Goal: Check status: Check status

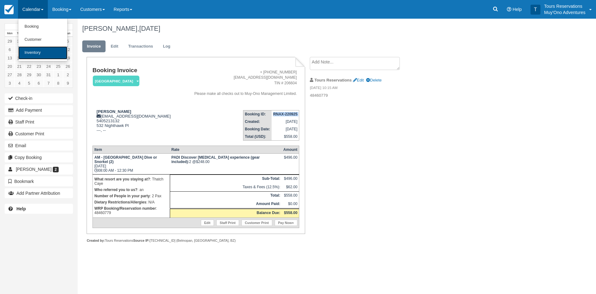
drag, startPoint x: 0, startPoint y: 0, endPoint x: 66, endPoint y: 52, distance: 83.8
click at [38, 51] on link "Inventory" at bounding box center [42, 52] width 49 height 13
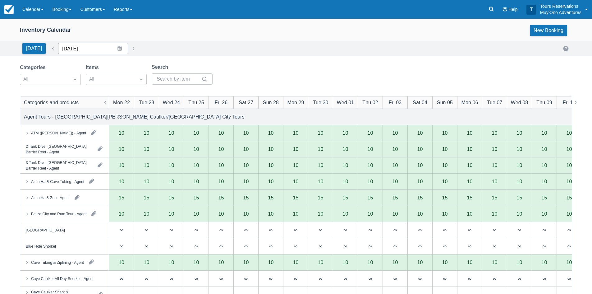
click at [78, 48] on input "[DATE]" at bounding box center [93, 48] width 70 height 11
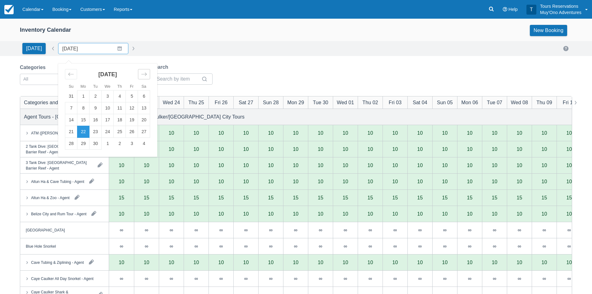
click at [144, 76] on icon "Move forward to switch to the next month." at bounding box center [144, 74] width 6 height 6
click at [91, 135] on td "23" at bounding box center [95, 132] width 12 height 12
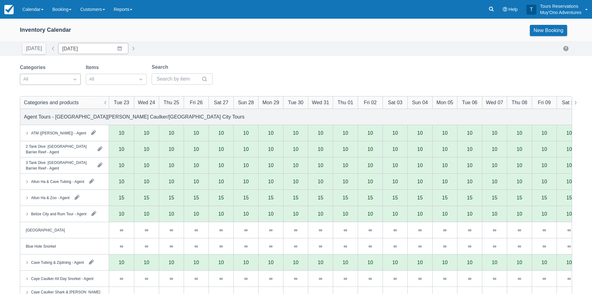
drag, startPoint x: 65, startPoint y: 82, endPoint x: 70, endPoint y: 83, distance: 4.4
click at [68, 83] on div "All" at bounding box center [44, 79] width 49 height 10
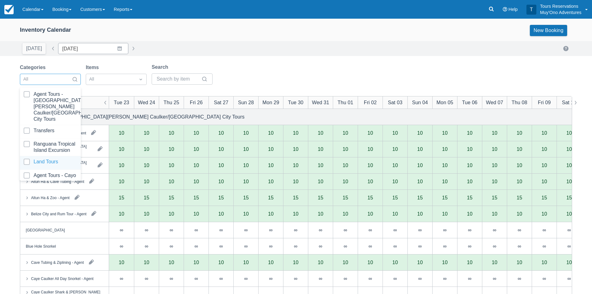
scroll to position [63, 0]
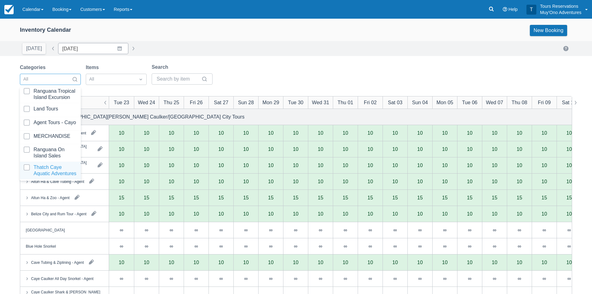
click at [37, 171] on div at bounding box center [50, 170] width 53 height 12
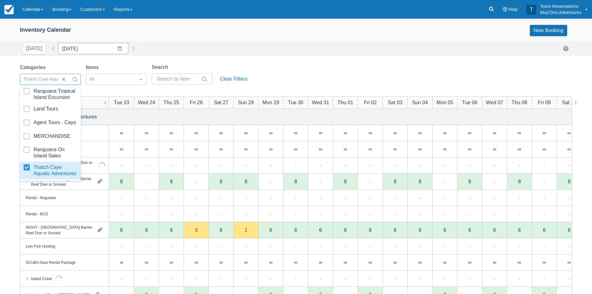
click at [286, 53] on div "[DATE] Date [DATE] Navigate forward to interact with the calendar and select a …" at bounding box center [296, 48] width 552 height 11
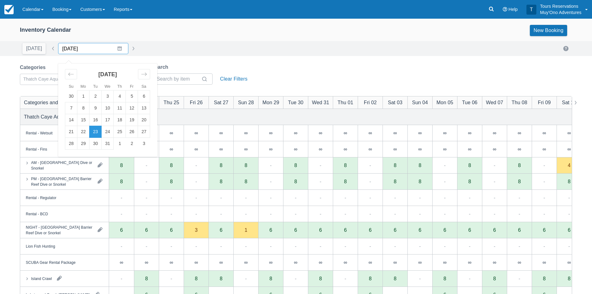
click at [75, 51] on input "[DATE]" at bounding box center [93, 48] width 70 height 11
click at [74, 75] on div "Move backward to switch to the previous month." at bounding box center [71, 74] width 12 height 10
click at [85, 108] on td "6" at bounding box center [83, 108] width 12 height 12
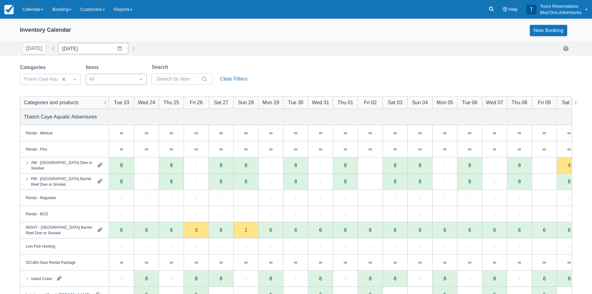
type input "[DATE]"
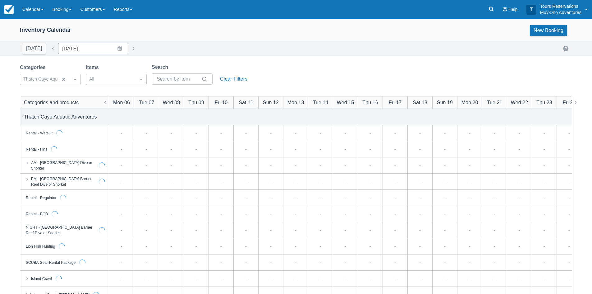
click at [258, 49] on div "[DATE] Date [DATE] Navigate forward to interact with the calendar and select a …" at bounding box center [296, 48] width 552 height 11
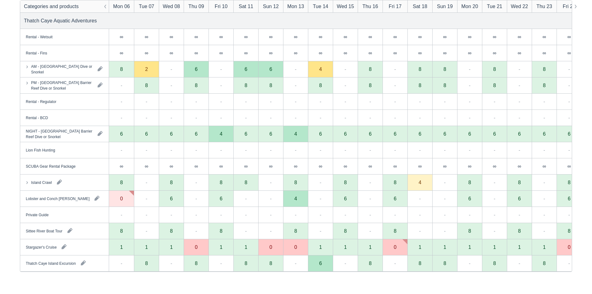
scroll to position [96, 0]
